Goal: Task Accomplishment & Management: Manage account settings

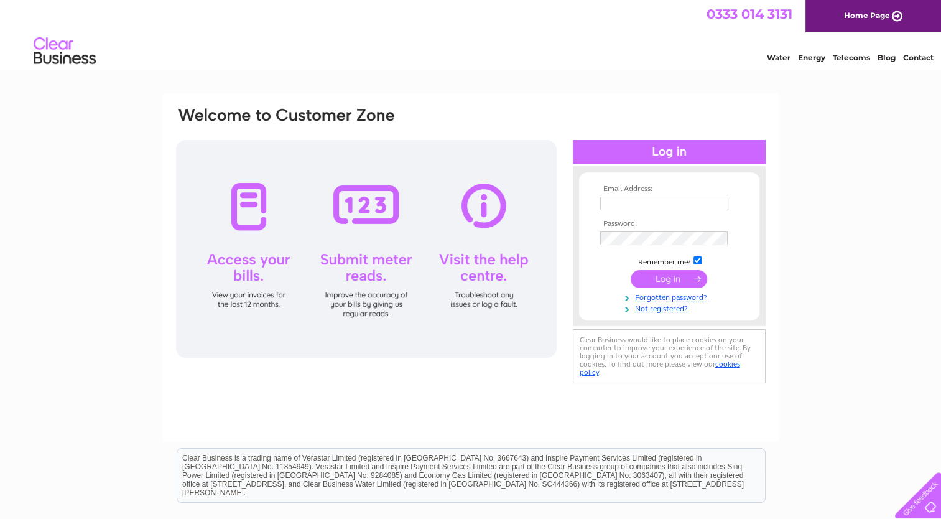
type input "[EMAIL_ADDRESS][DOMAIN_NAME]"
click at [665, 273] on input "submit" at bounding box center [669, 278] width 77 height 17
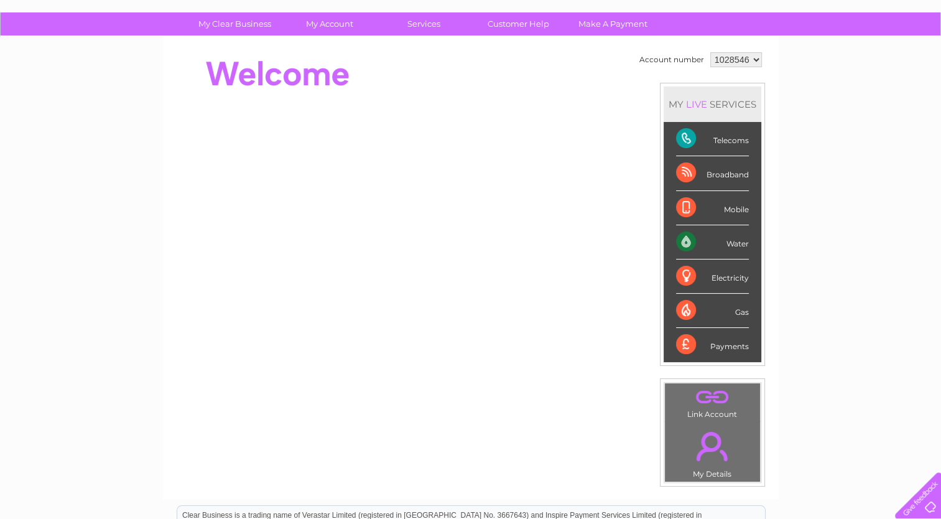
scroll to position [47, 0]
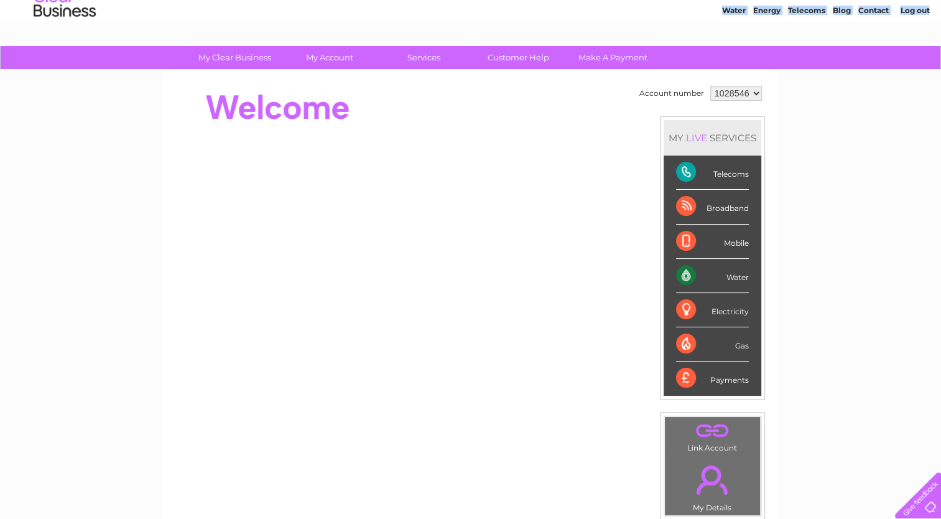
drag, startPoint x: 688, startPoint y: 1, endPoint x: 675, endPoint y: 43, distance: 43.5
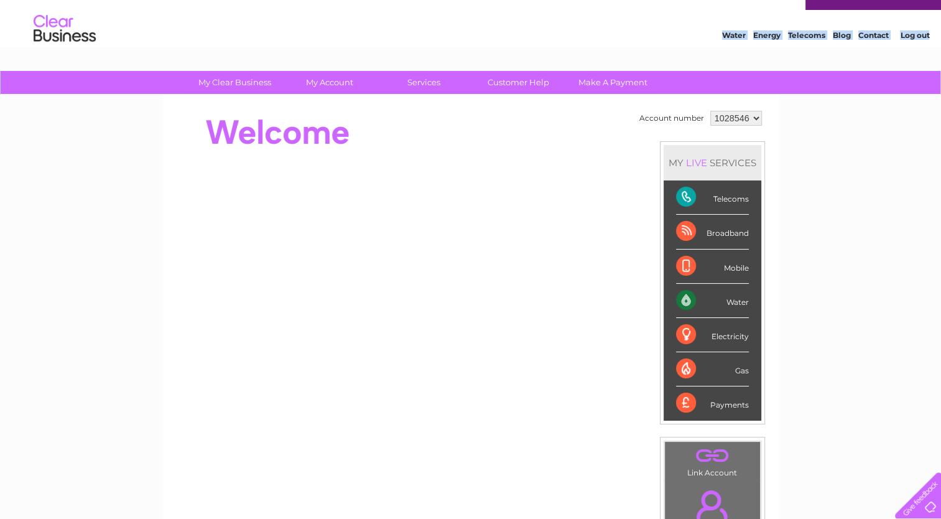
scroll to position [0, 0]
